Goal: Information Seeking & Learning: Learn about a topic

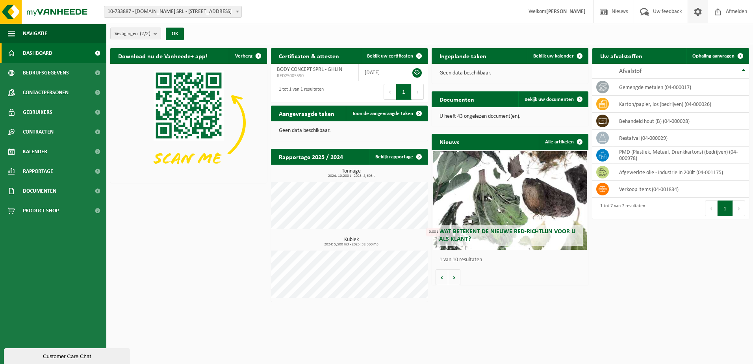
click at [697, 13] on span at bounding box center [698, 11] width 12 height 23
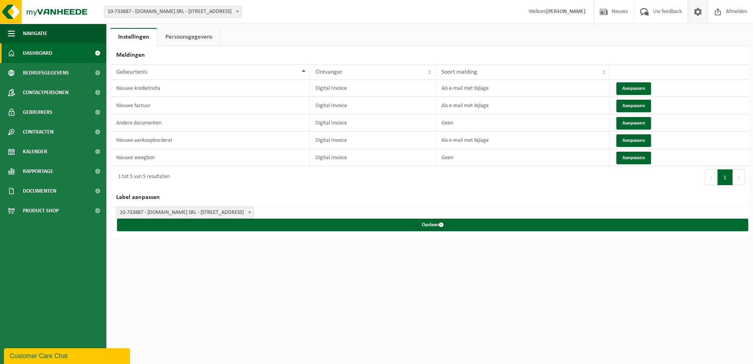
click at [35, 56] on span "Dashboard" at bounding box center [38, 53] width 30 height 20
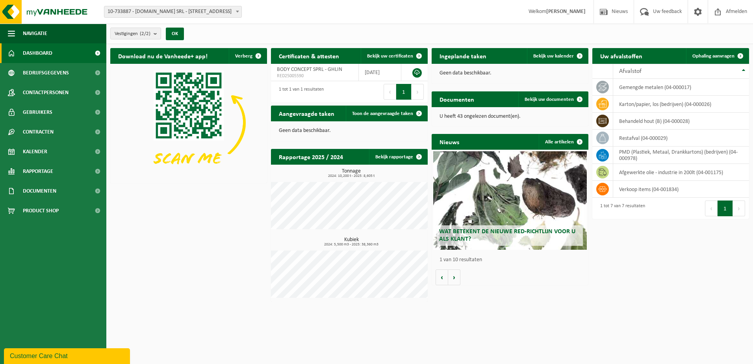
click at [210, 6] on div "Vestiging: 10-733887 - BODY-CONCEPT.BE SRL - 7011 GHLIN, RUE DE DOUVRAIN 13 10-…" at bounding box center [376, 12] width 753 height 24
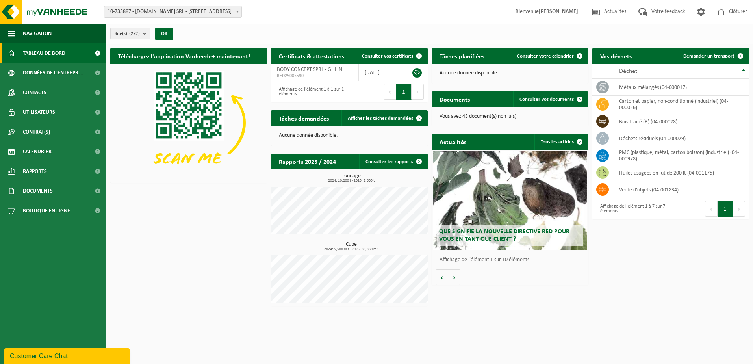
click at [508, 194] on div "Que signifie la nouvelle directive RED pour vous en tant que client ?" at bounding box center [510, 200] width 154 height 98
